Goal: Check status

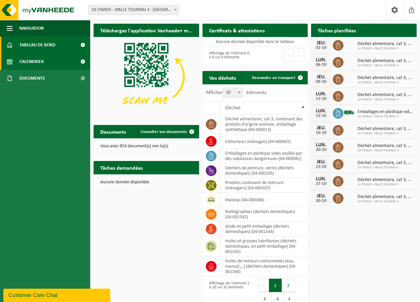
click at [56, 62] on link "Calendrier" at bounding box center [45, 61] width 90 height 17
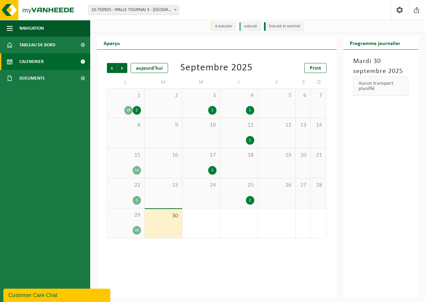
click at [134, 229] on div "16" at bounding box center [137, 230] width 8 height 9
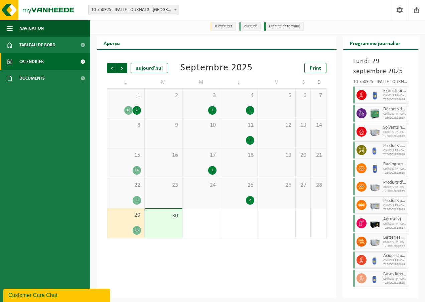
click at [140, 232] on div "16" at bounding box center [137, 230] width 8 height 9
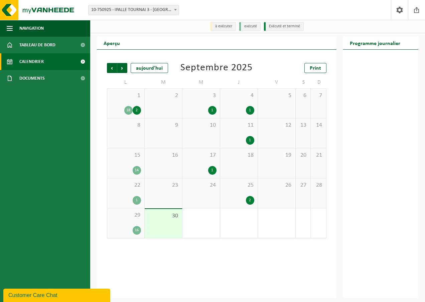
click at [139, 232] on div "16" at bounding box center [137, 230] width 8 height 9
